Goal: Transaction & Acquisition: Purchase product/service

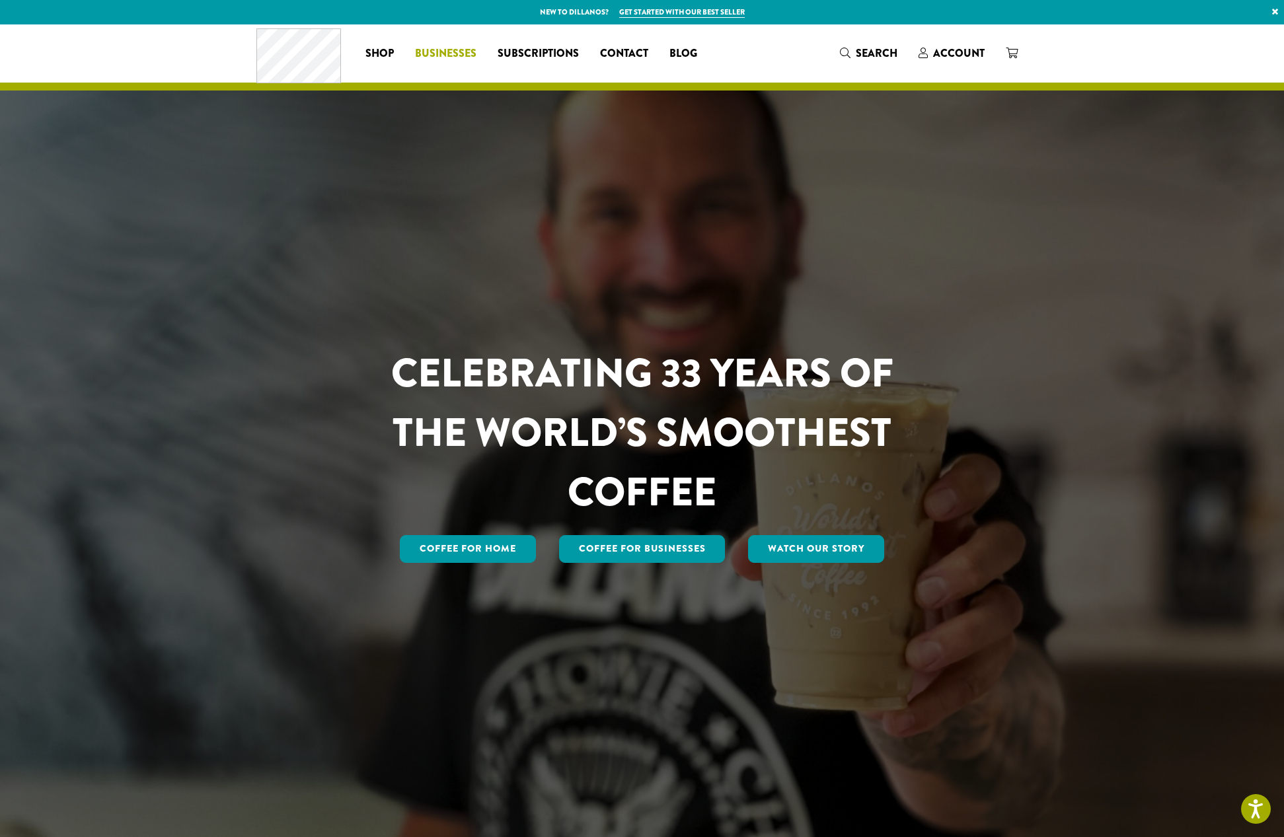
click at [463, 48] on span "Businesses" at bounding box center [445, 54] width 61 height 17
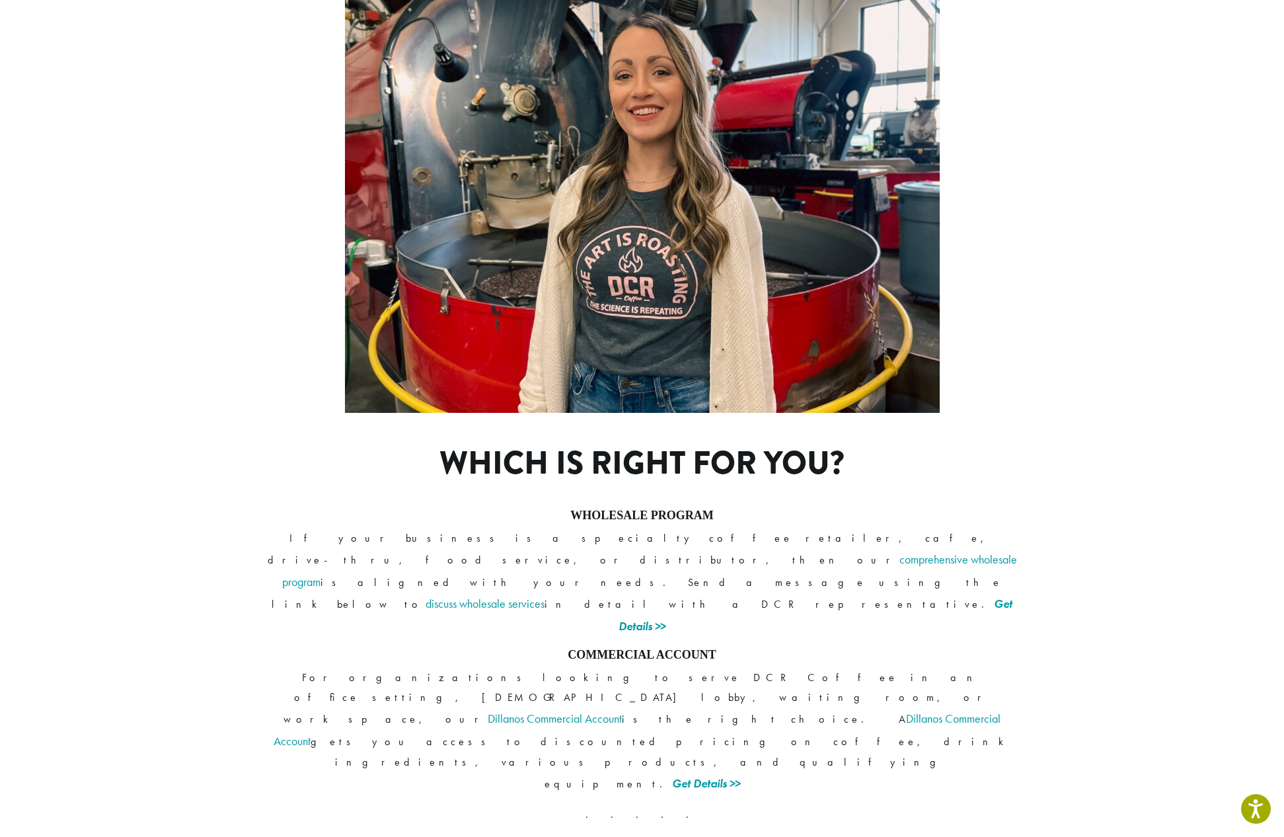
scroll to position [703, 0]
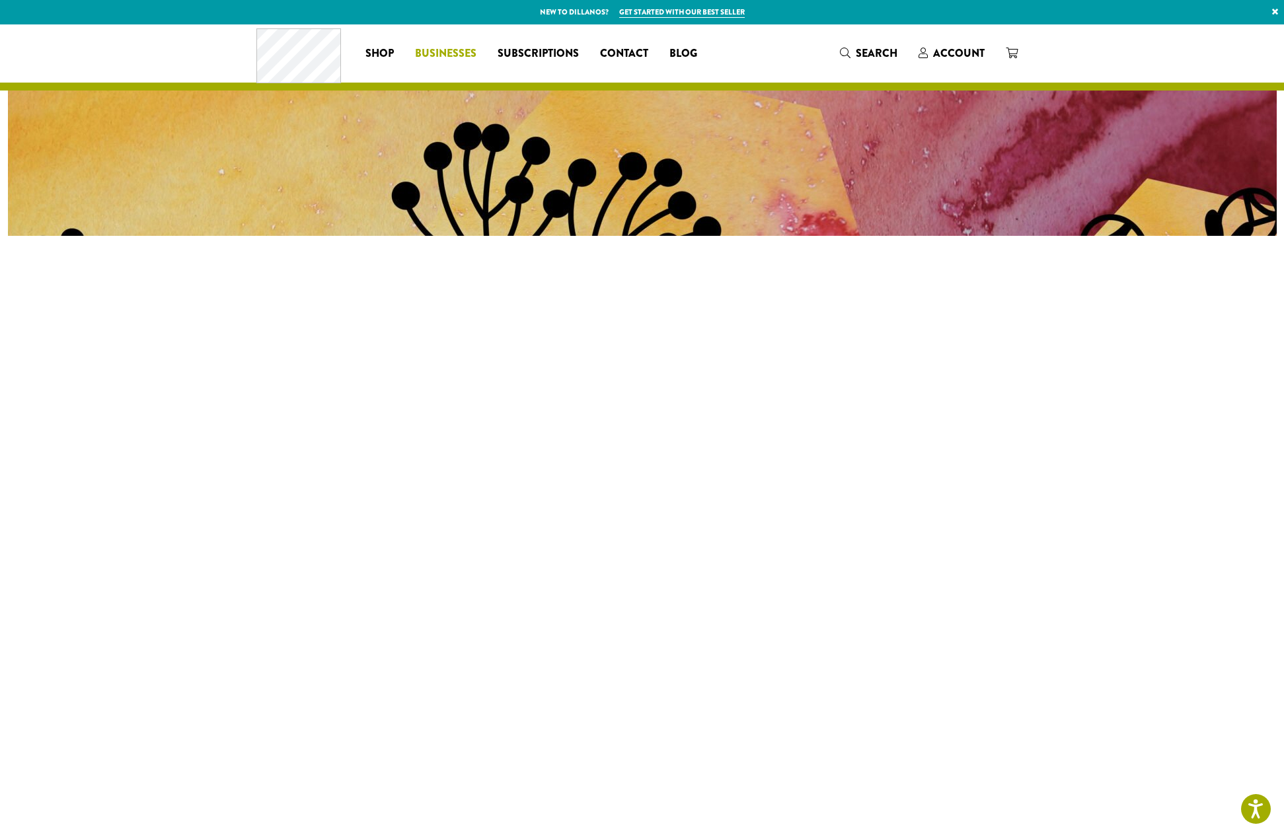
click at [457, 53] on span "Businesses" at bounding box center [445, 54] width 61 height 17
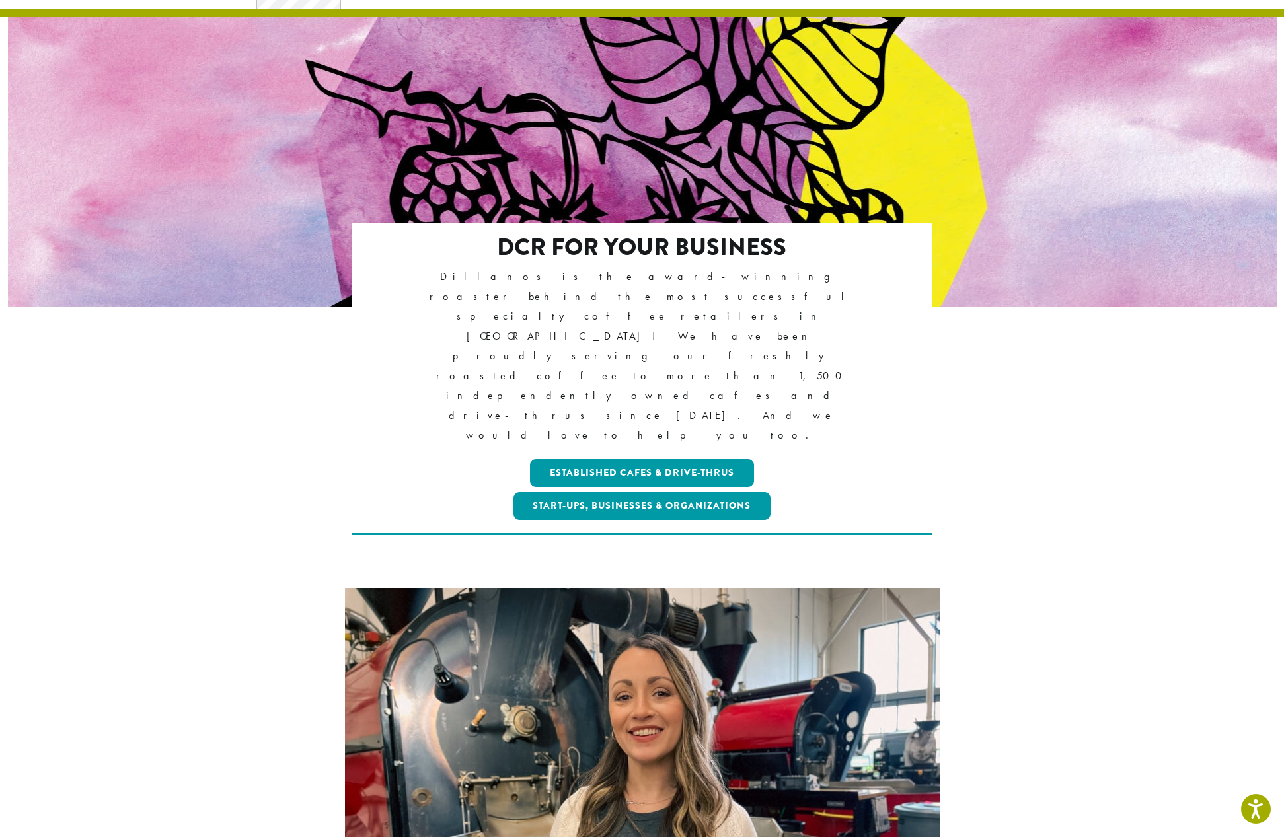
scroll to position [134, 0]
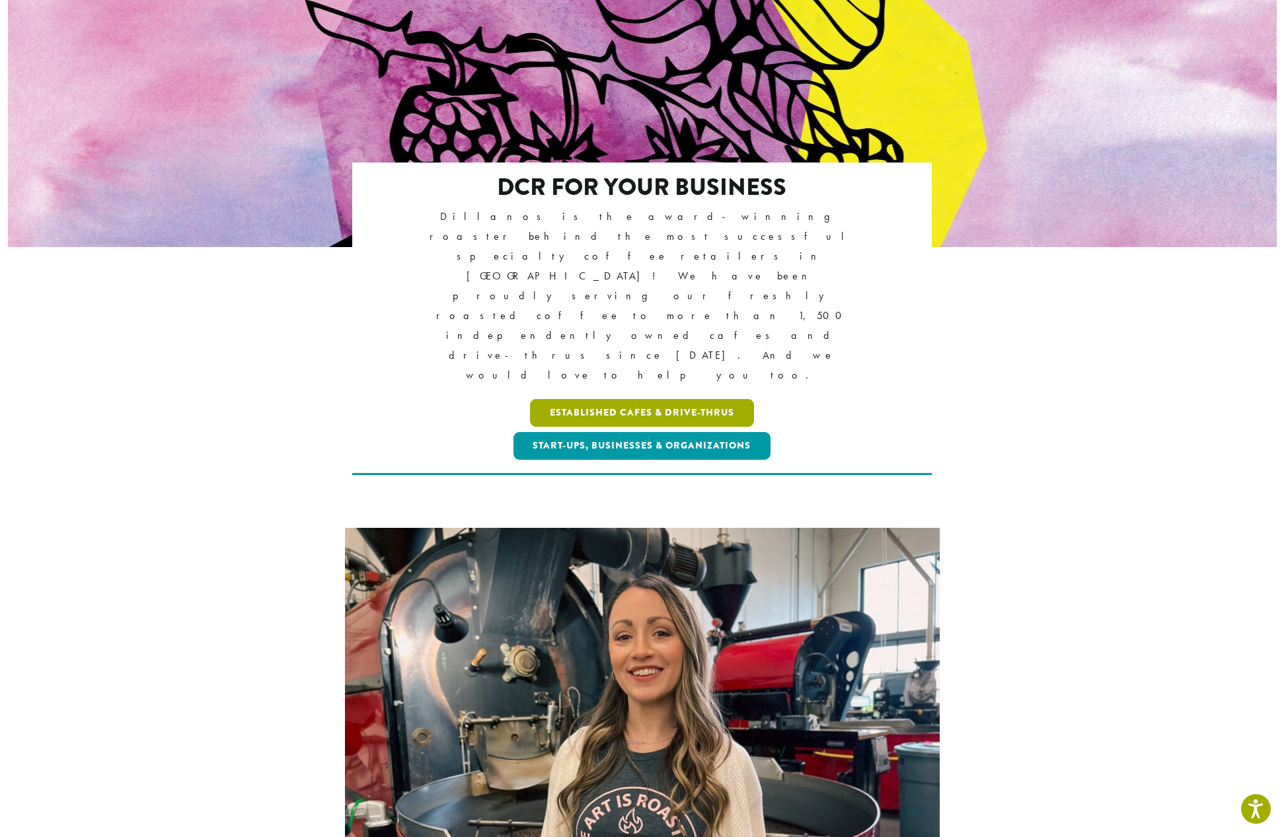
click at [611, 399] on link "Established Cafes & Drive-Thrus" at bounding box center [642, 413] width 224 height 28
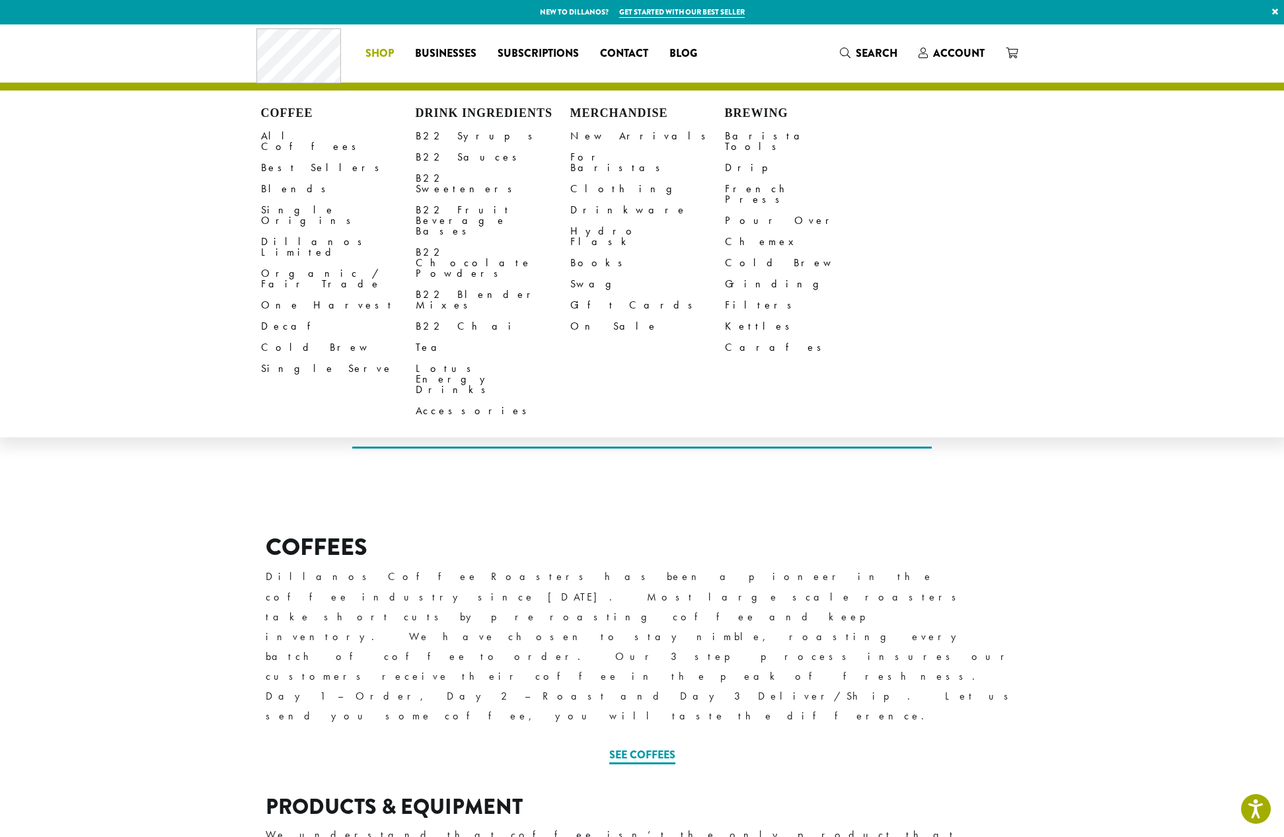
click at [377, 50] on li "Coffee All Coffees Best Sellers Blends Single Origins Dillanos Limited Organic …" at bounding box center [380, 53] width 50 height 21
click at [292, 134] on link "All Coffees" at bounding box center [338, 142] width 155 height 32
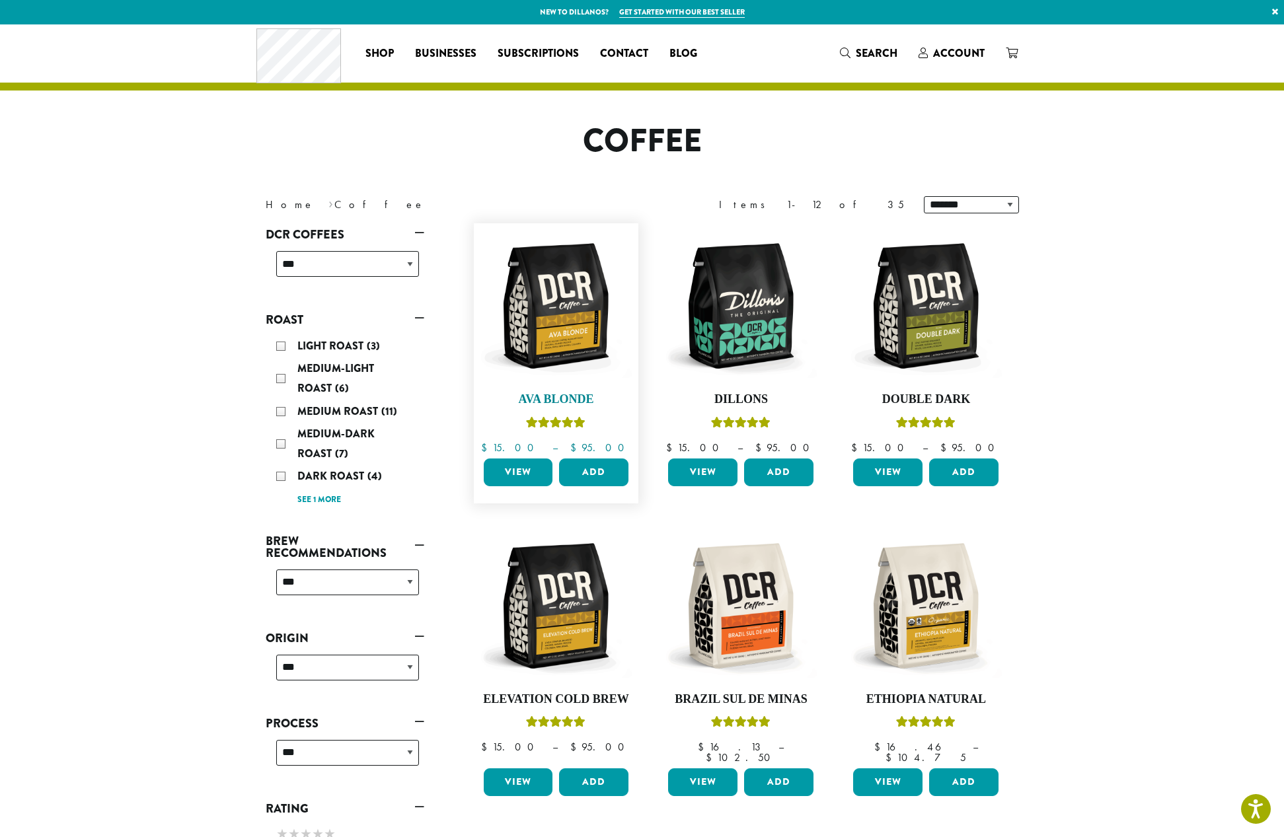
click at [557, 304] on img at bounding box center [556, 306] width 152 height 152
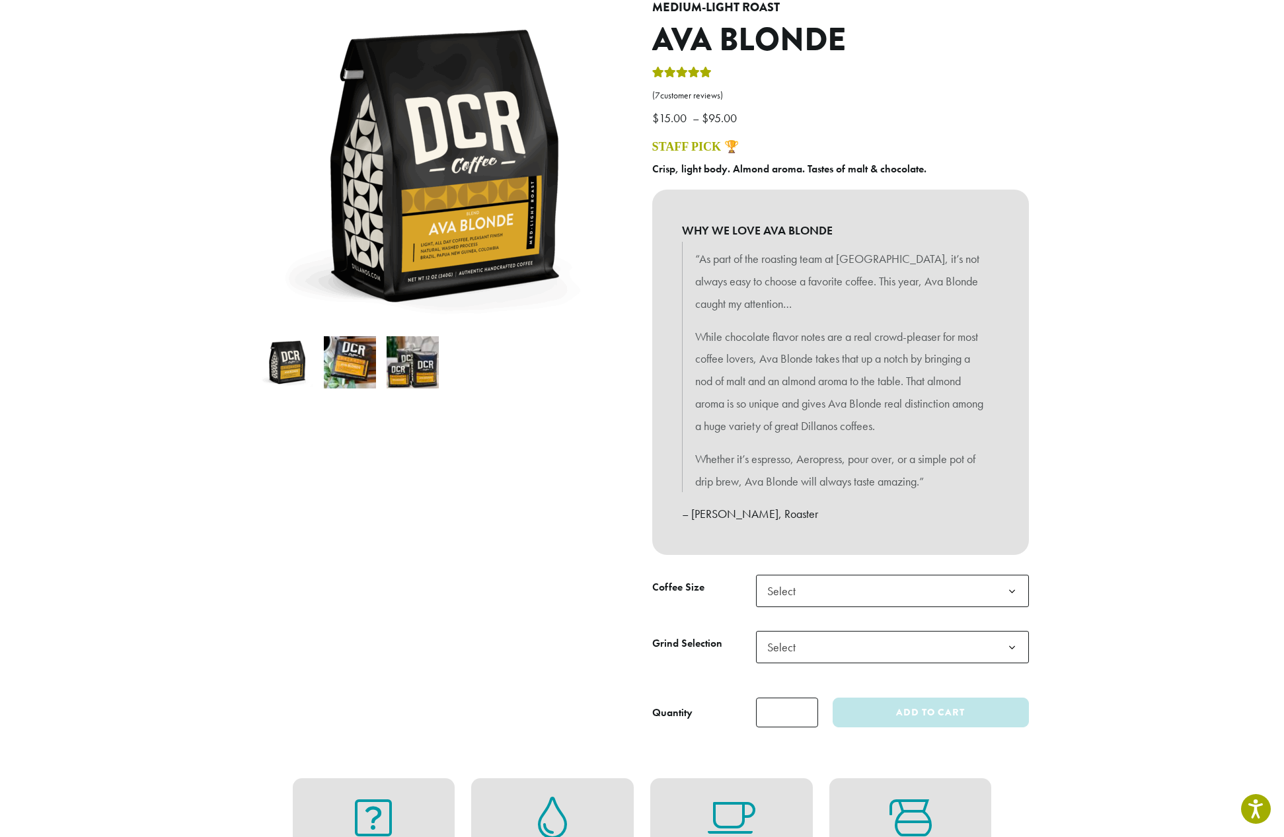
scroll to position [220, 0]
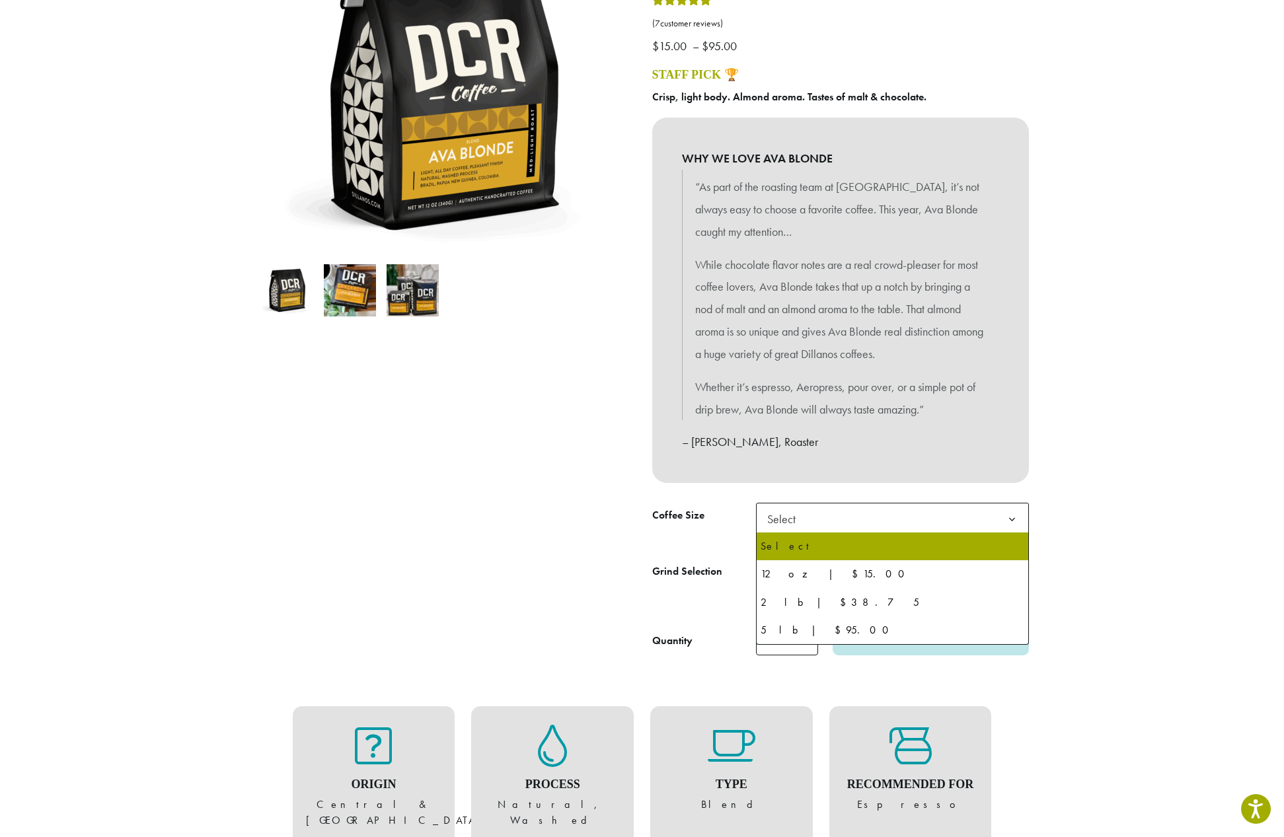
click at [1007, 527] on b at bounding box center [1012, 520] width 32 height 32
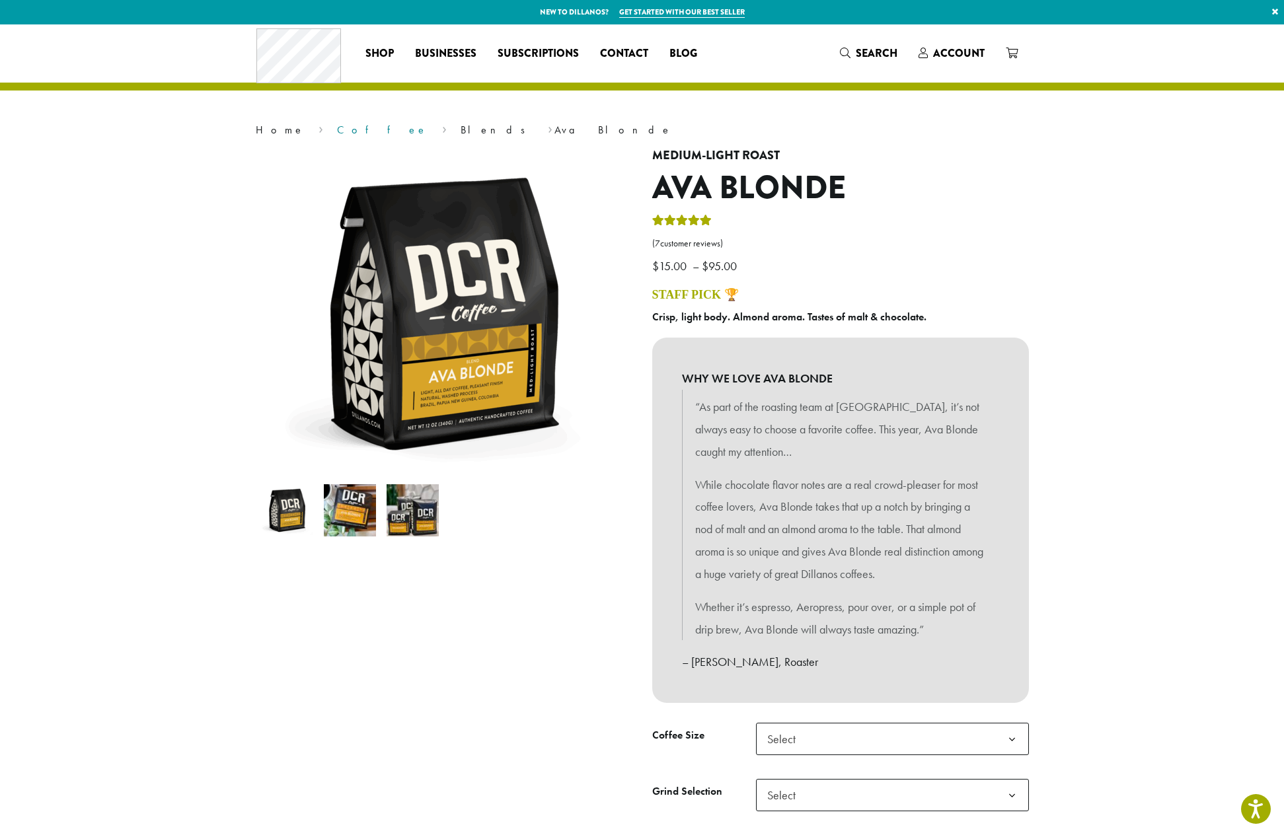
click at [337, 129] on link "Coffee" at bounding box center [382, 130] width 91 height 14
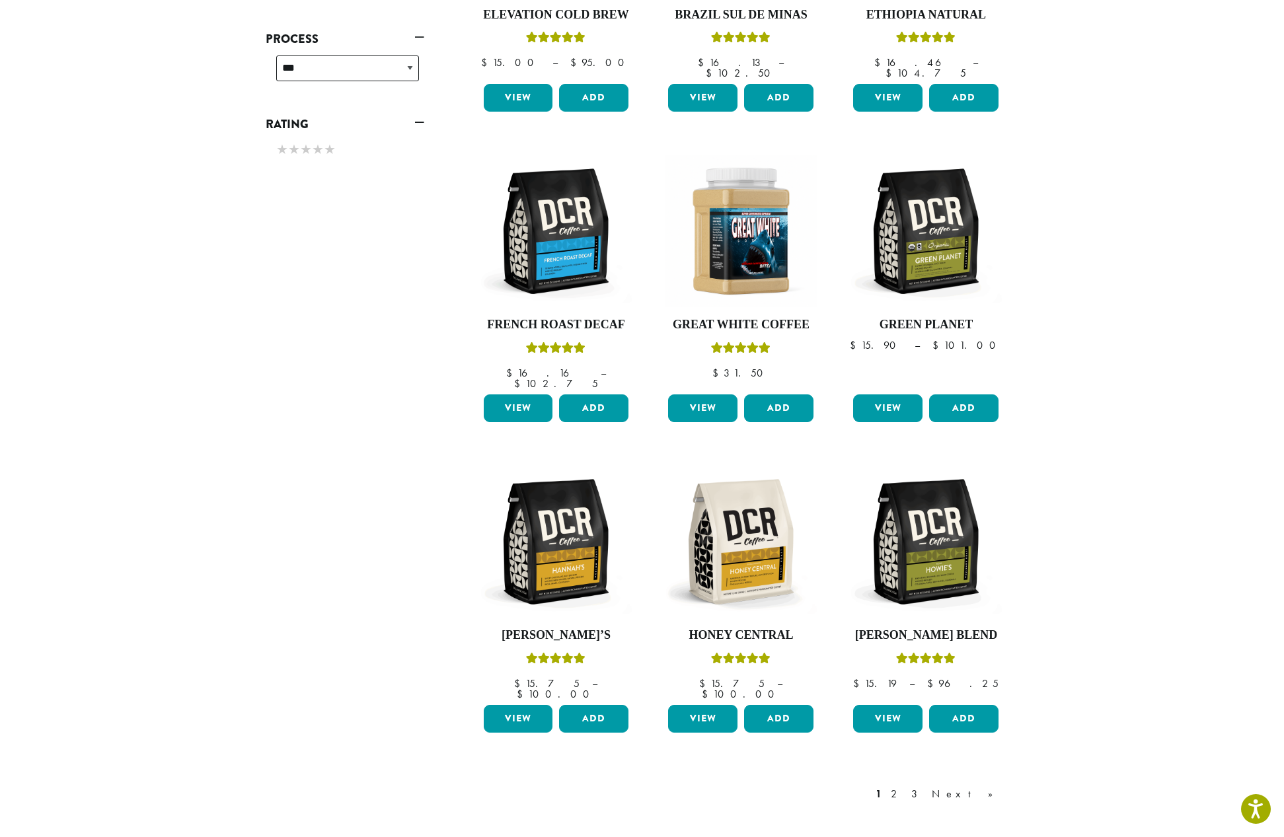
scroll to position [710, 0]
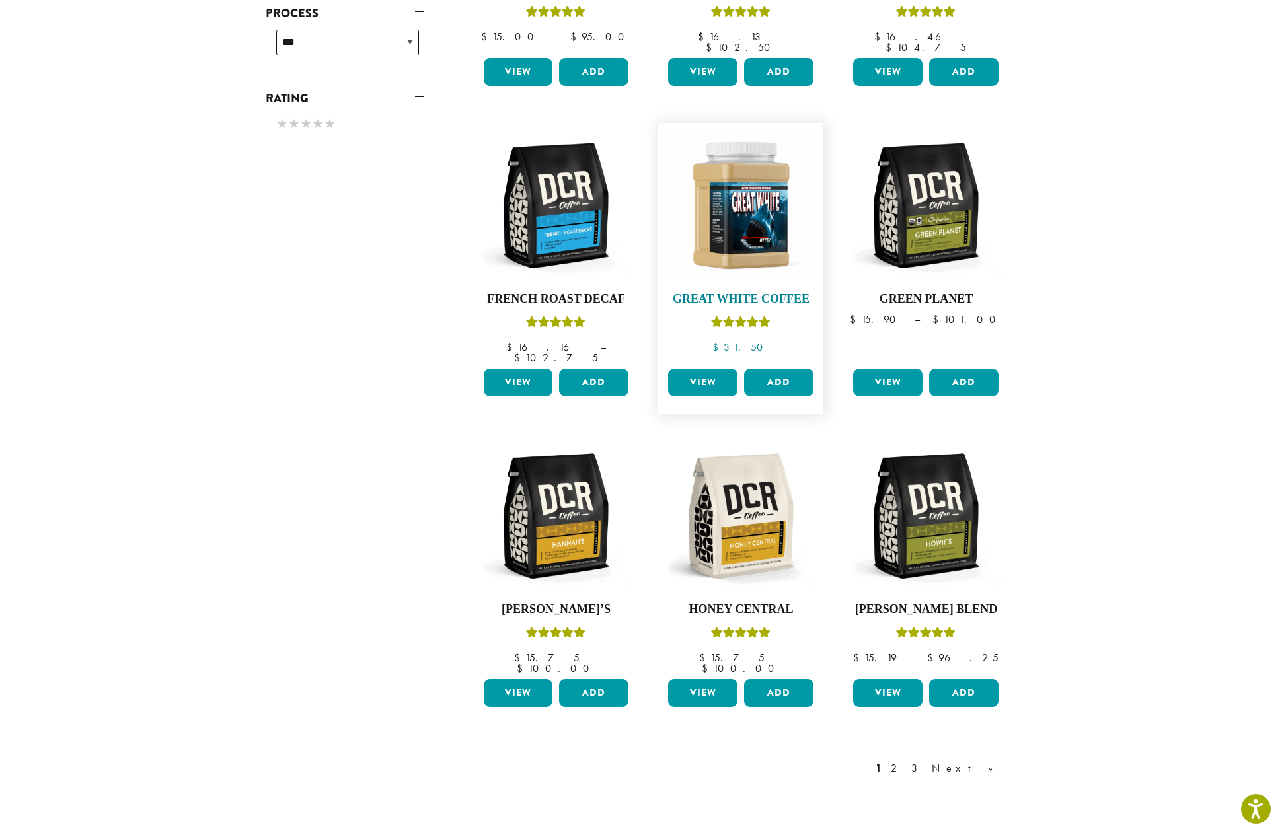
click at [725, 200] on img at bounding box center [741, 206] width 152 height 152
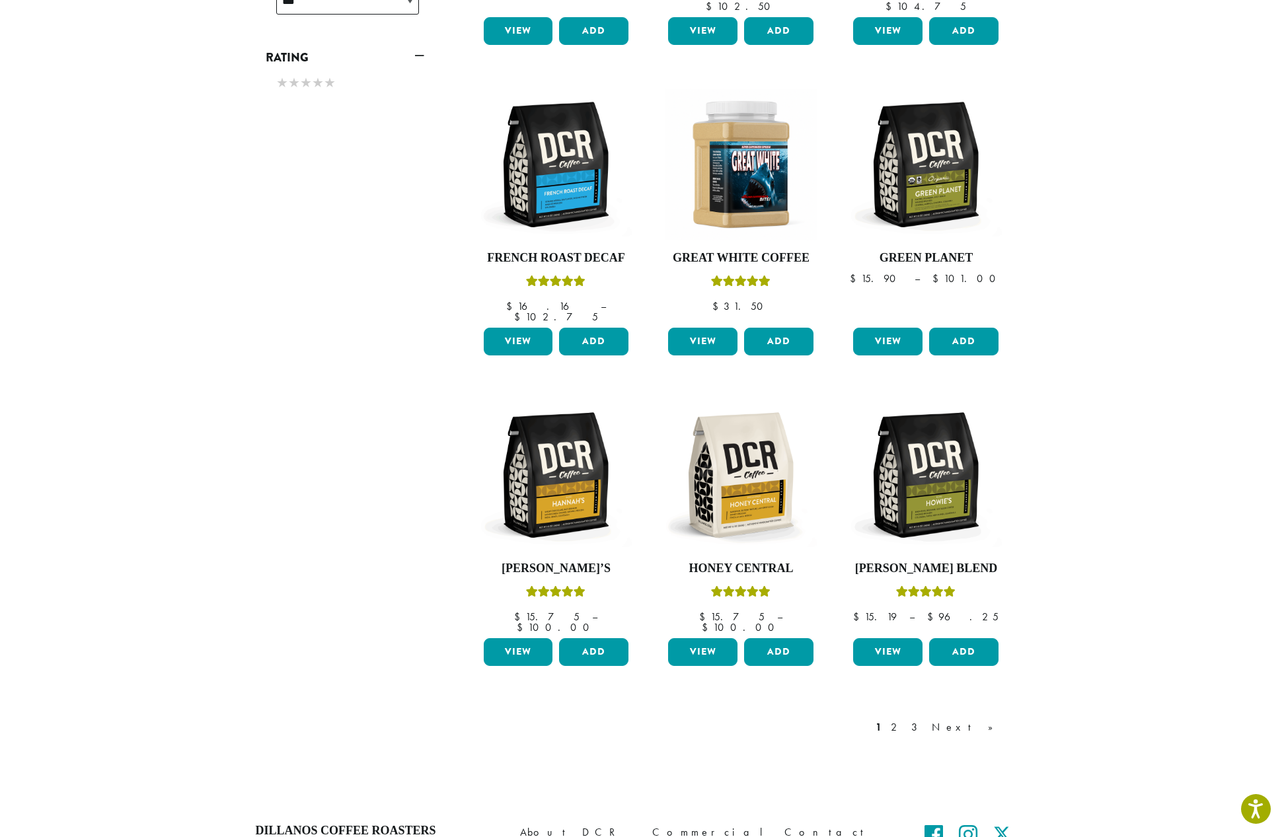
scroll to position [855, 0]
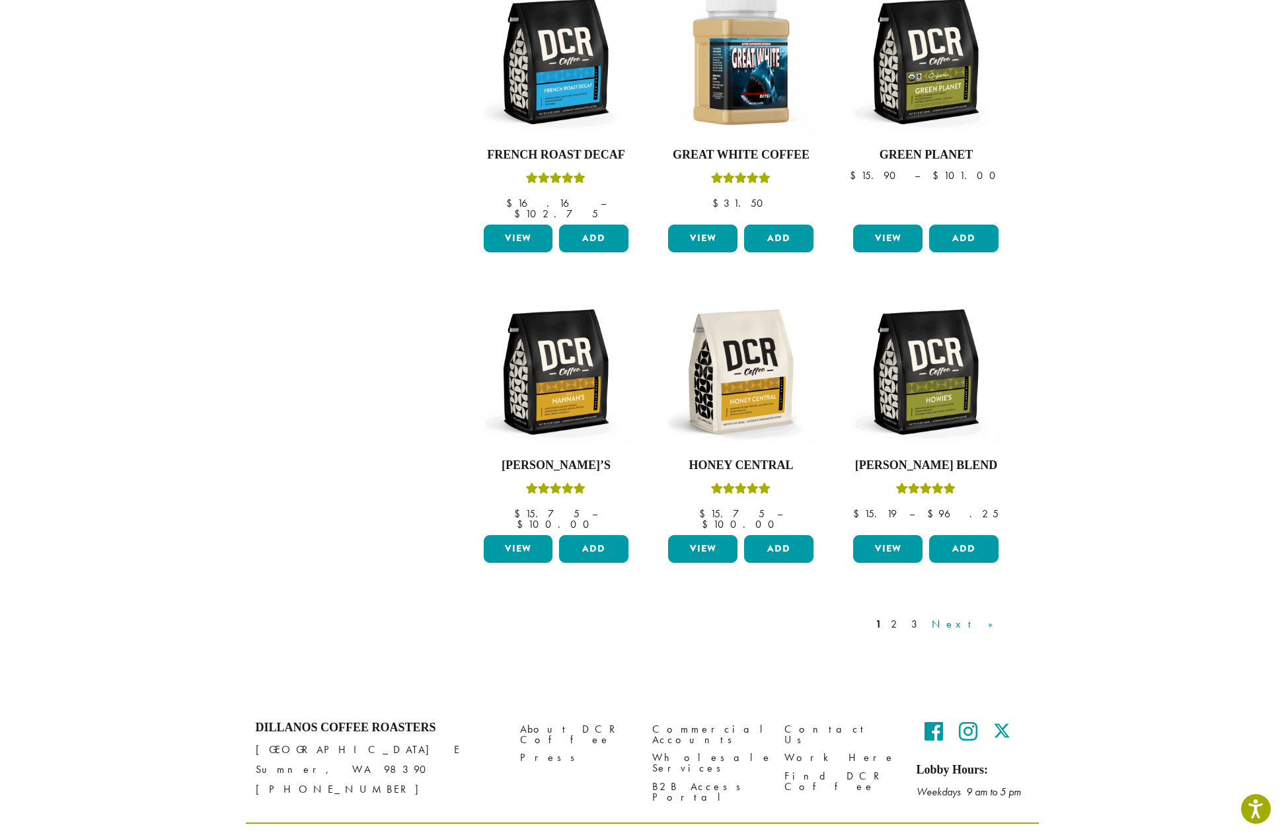
click at [988, 617] on link "Next »" at bounding box center [967, 625] width 76 height 16
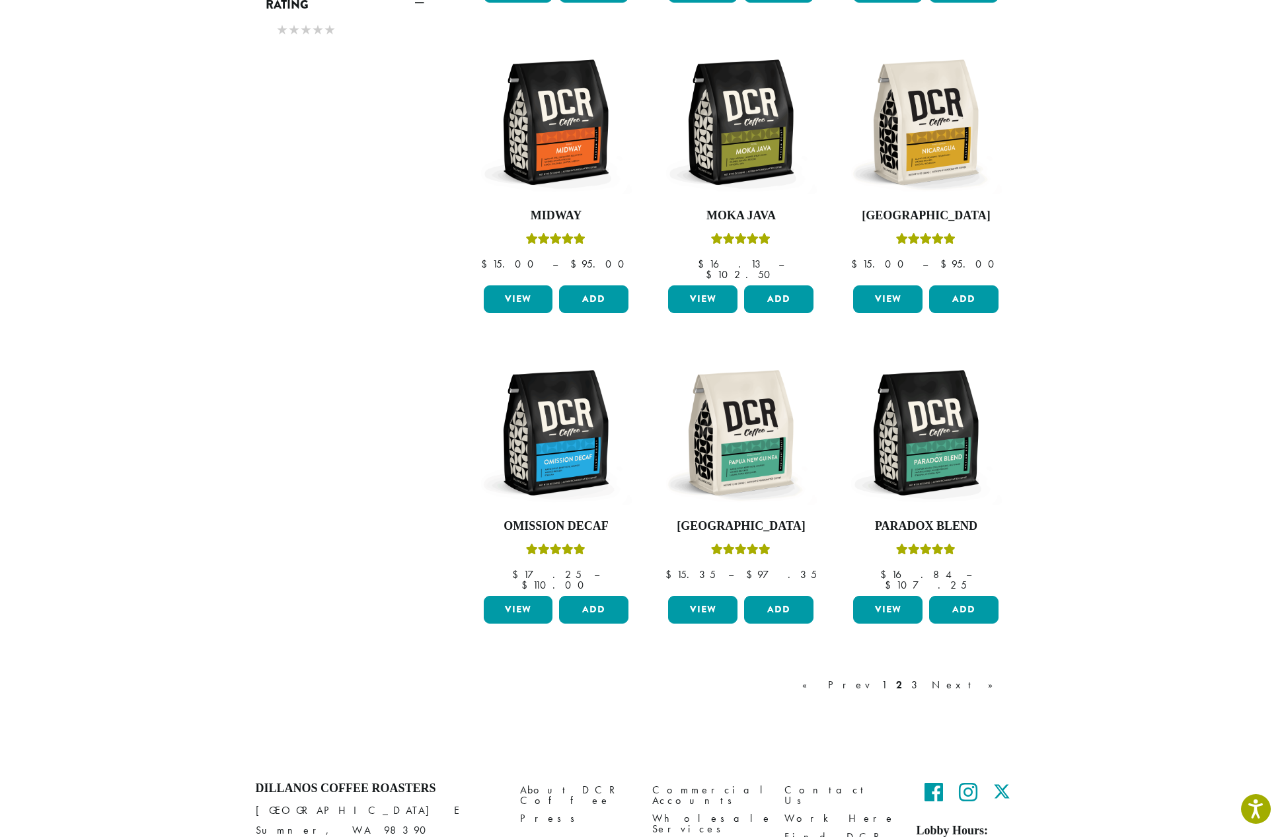
scroll to position [805, 0]
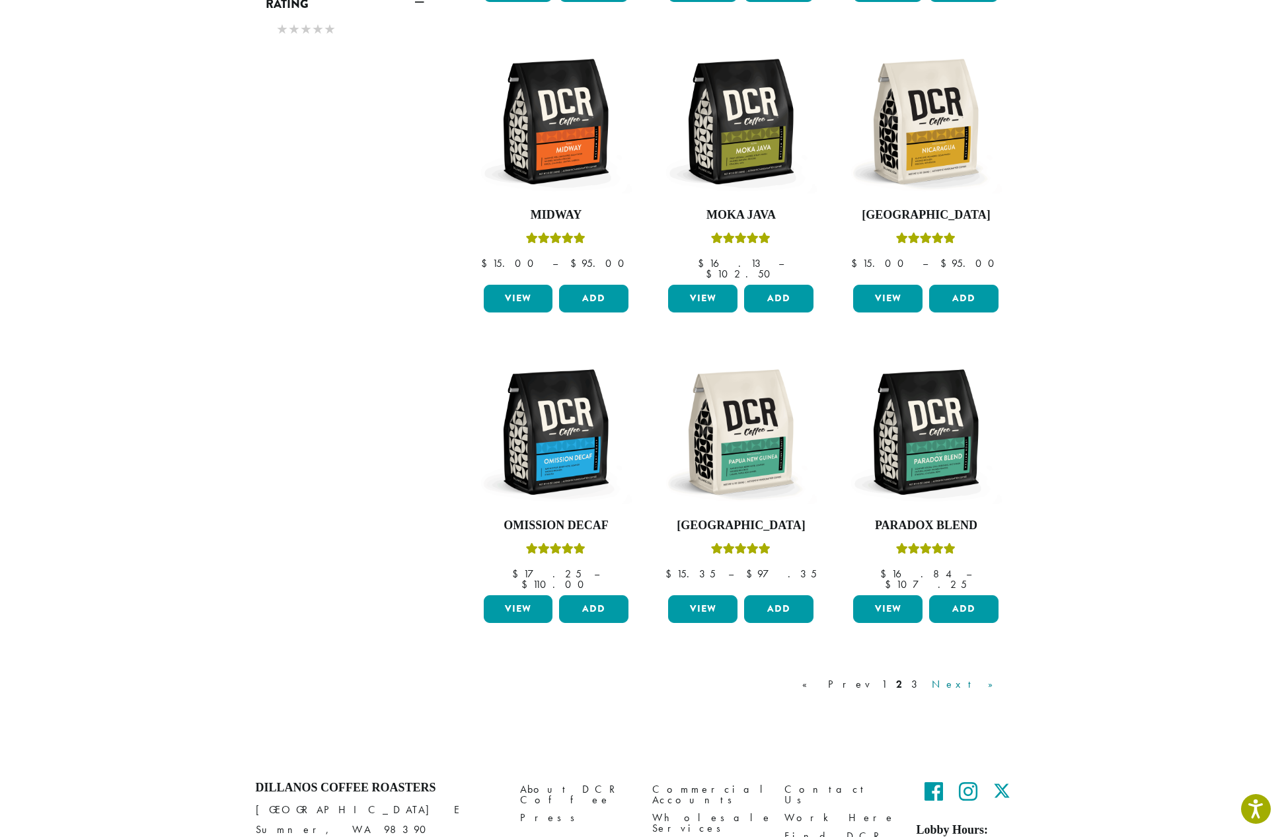
click at [989, 677] on link "Next »" at bounding box center [967, 685] width 76 height 16
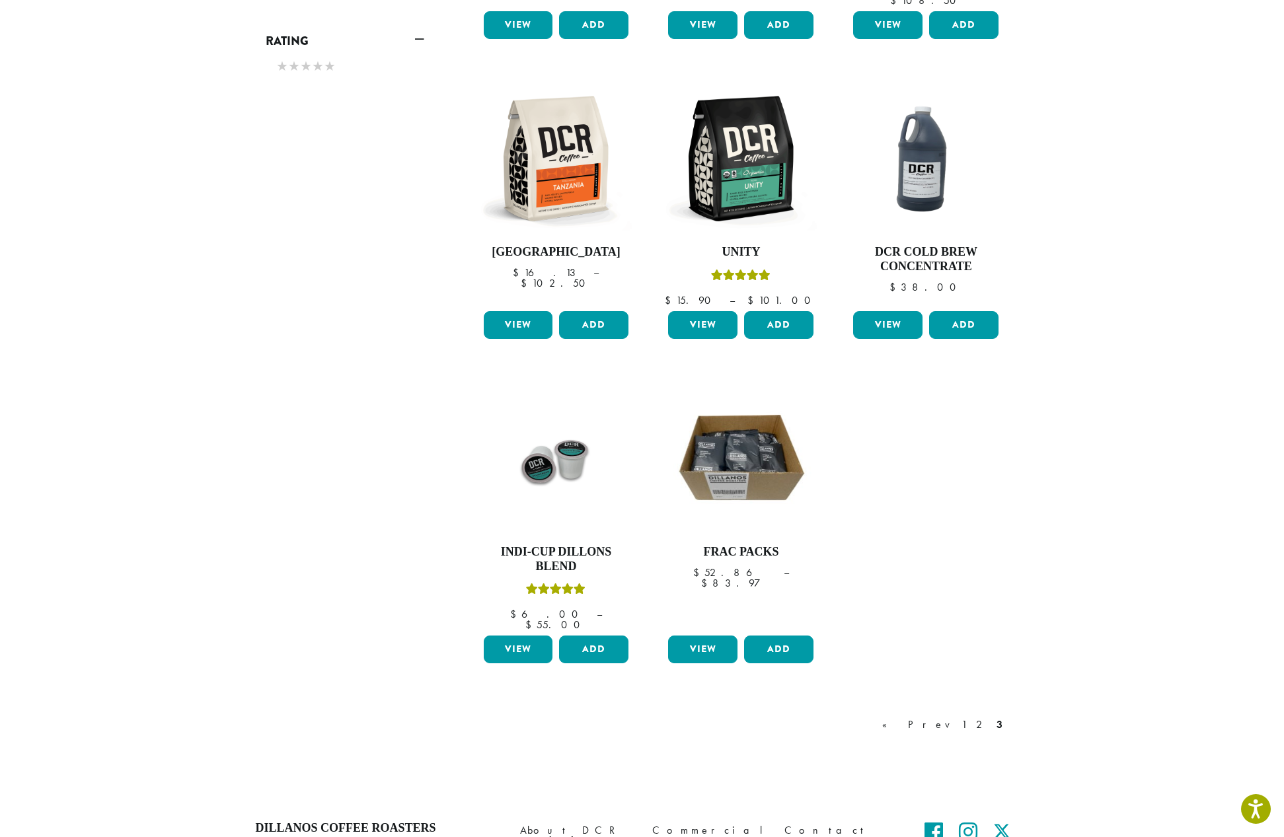
scroll to position [855, 0]
